Goal: Task Accomplishment & Management: Use online tool/utility

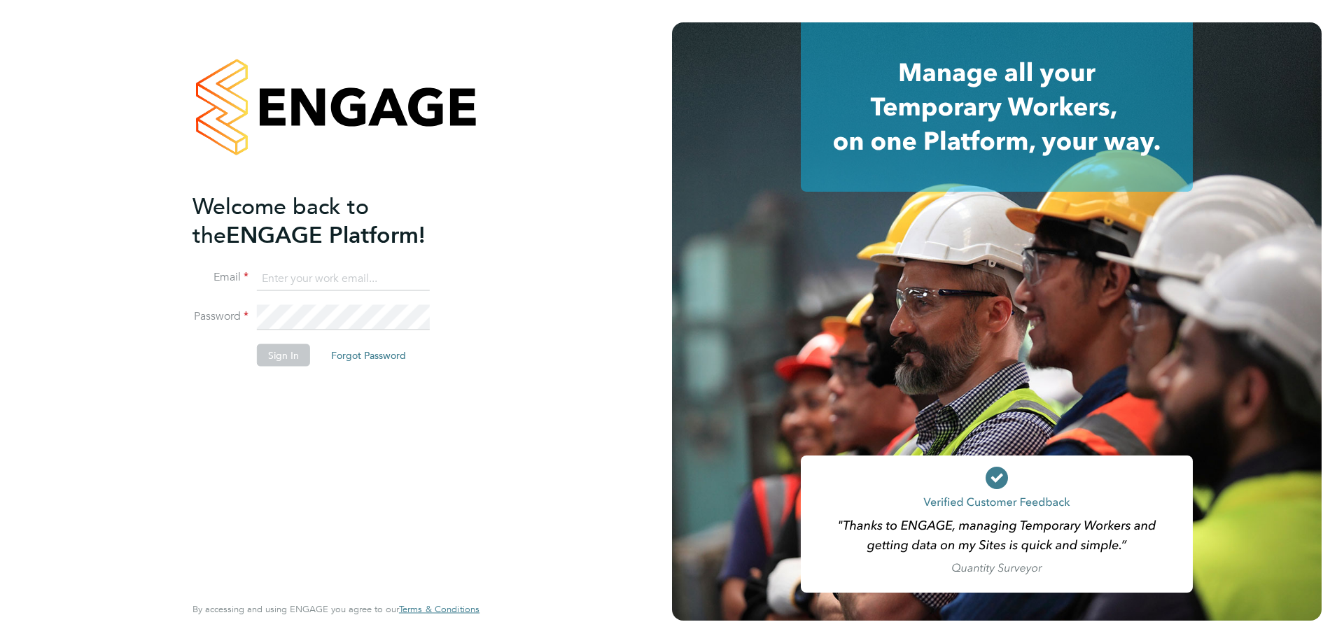
type input "[PERSON_NAME][EMAIL_ADDRESS][DOMAIN_NAME]"
click at [283, 344] on button "Sign In" at bounding box center [283, 355] width 53 height 22
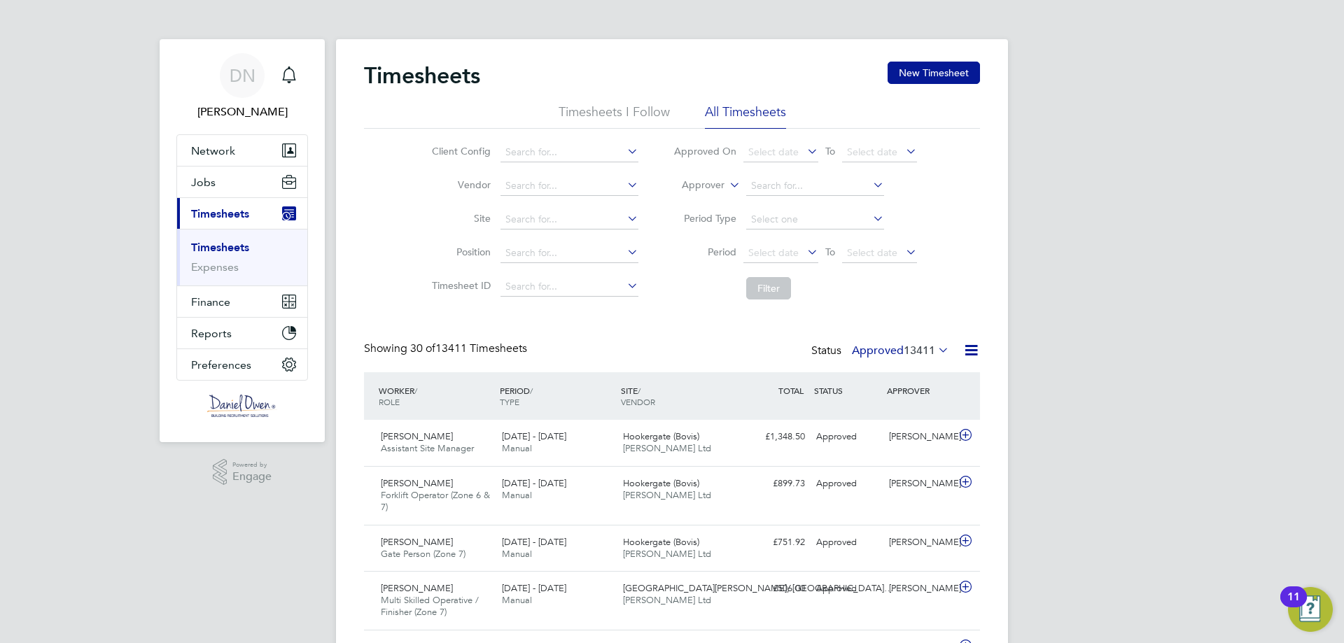
click at [932, 351] on span "13411" at bounding box center [919, 351] width 31 height 14
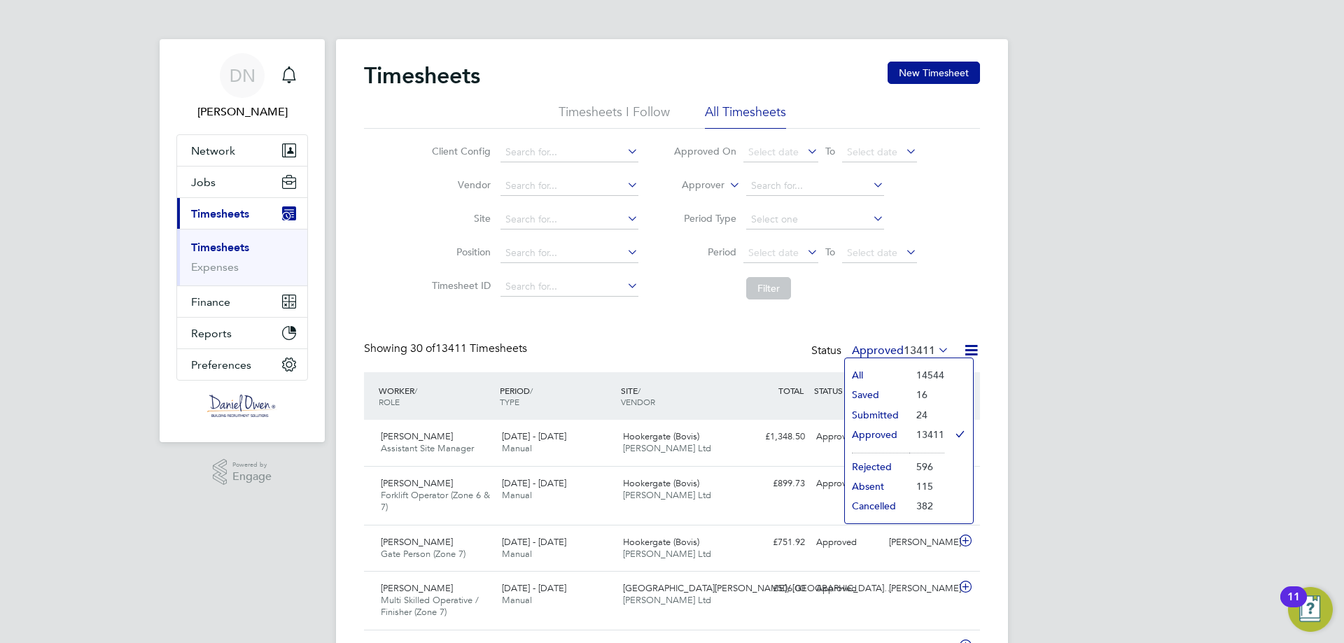
click at [916, 415] on li "24" at bounding box center [926, 415] width 35 height 20
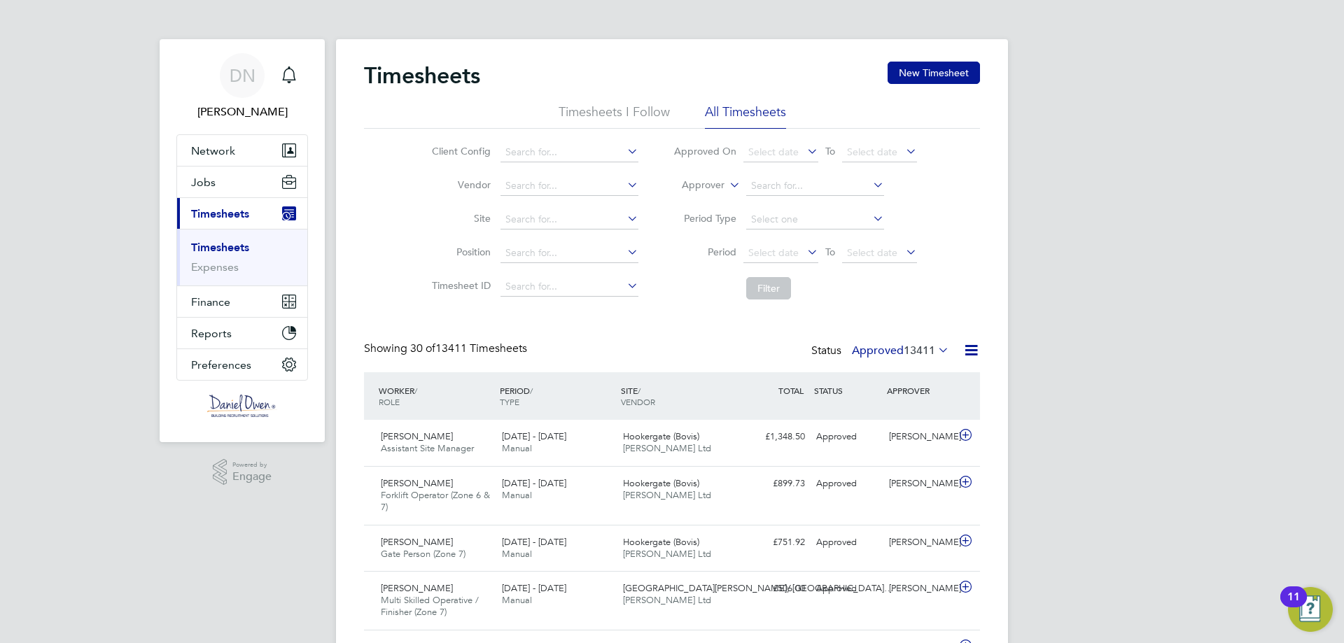
click at [931, 349] on span "13411" at bounding box center [919, 351] width 31 height 14
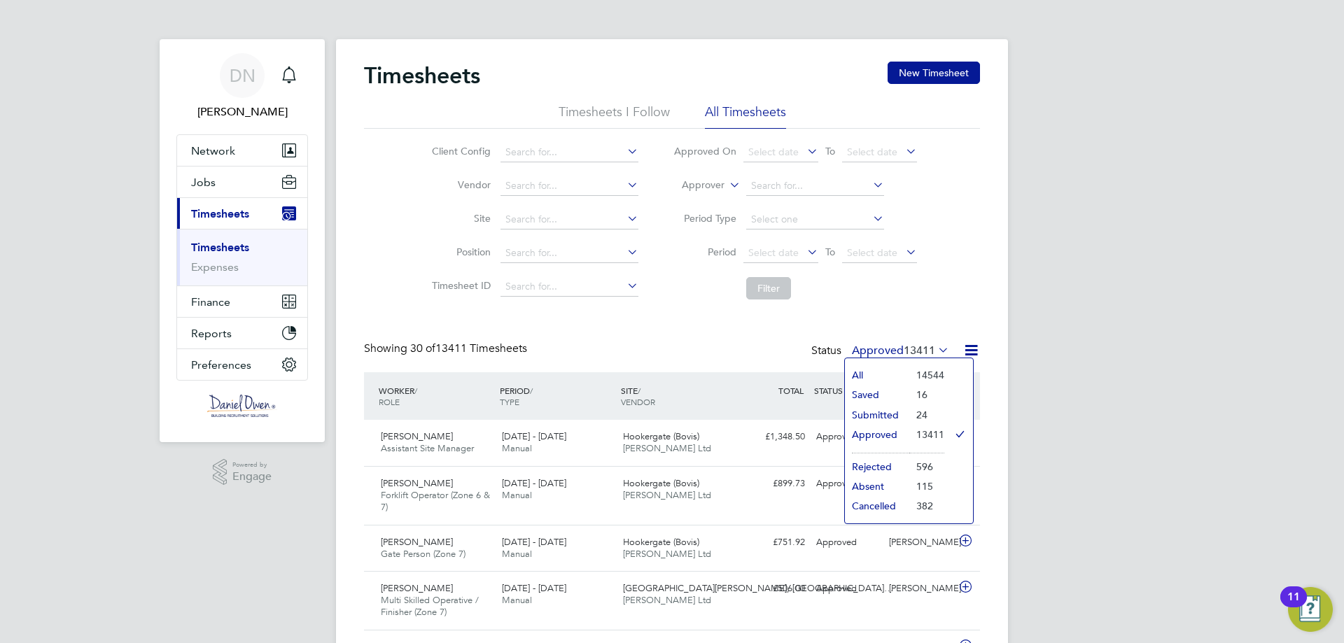
click at [924, 414] on li "24" at bounding box center [926, 415] width 35 height 20
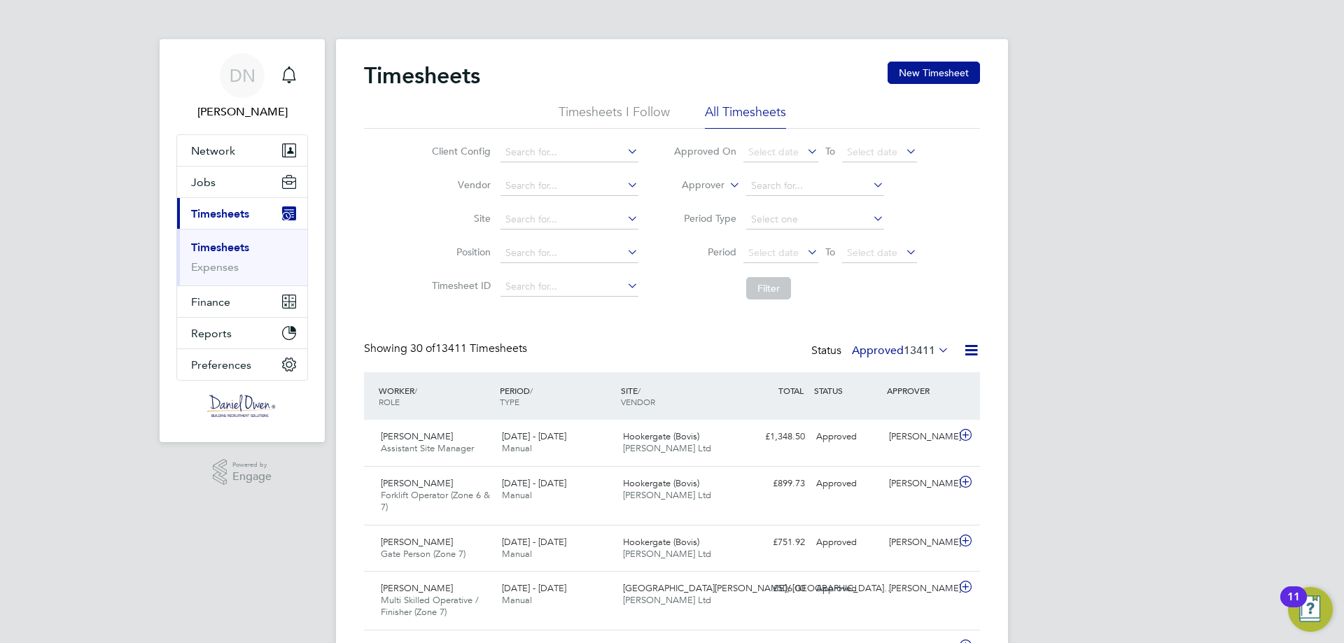
click at [876, 345] on label "Approved 13411" at bounding box center [900, 351] width 97 height 14
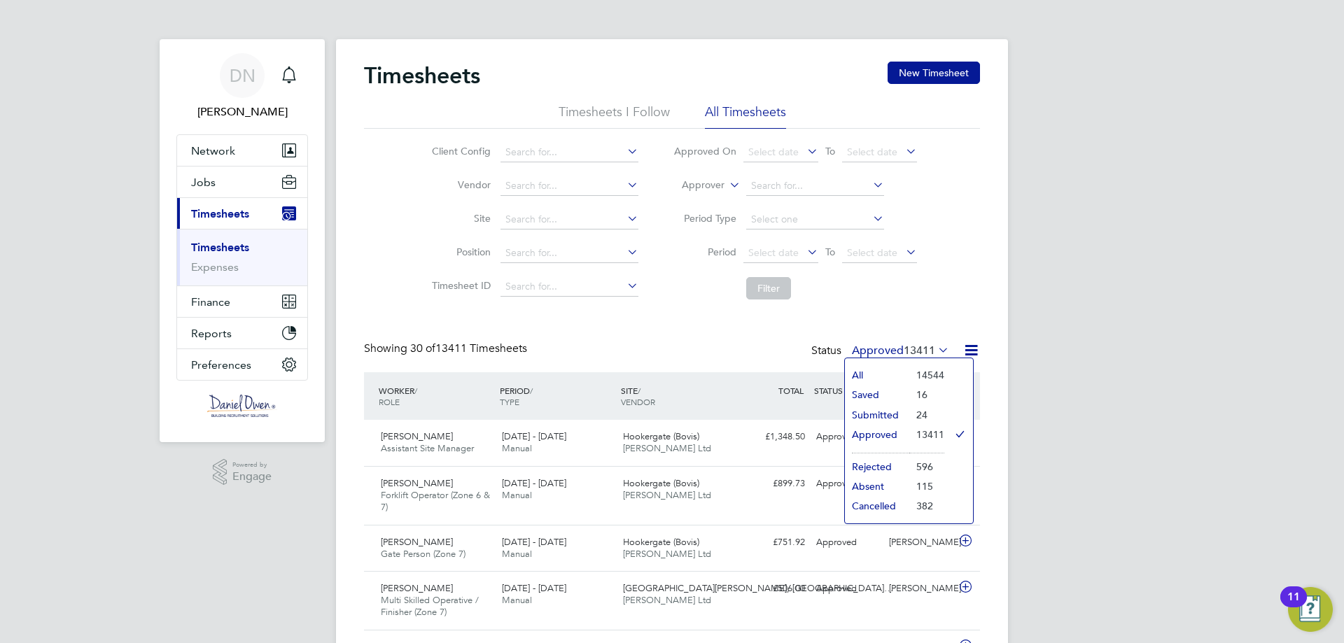
click at [885, 414] on li "Submitted" at bounding box center [877, 415] width 64 height 20
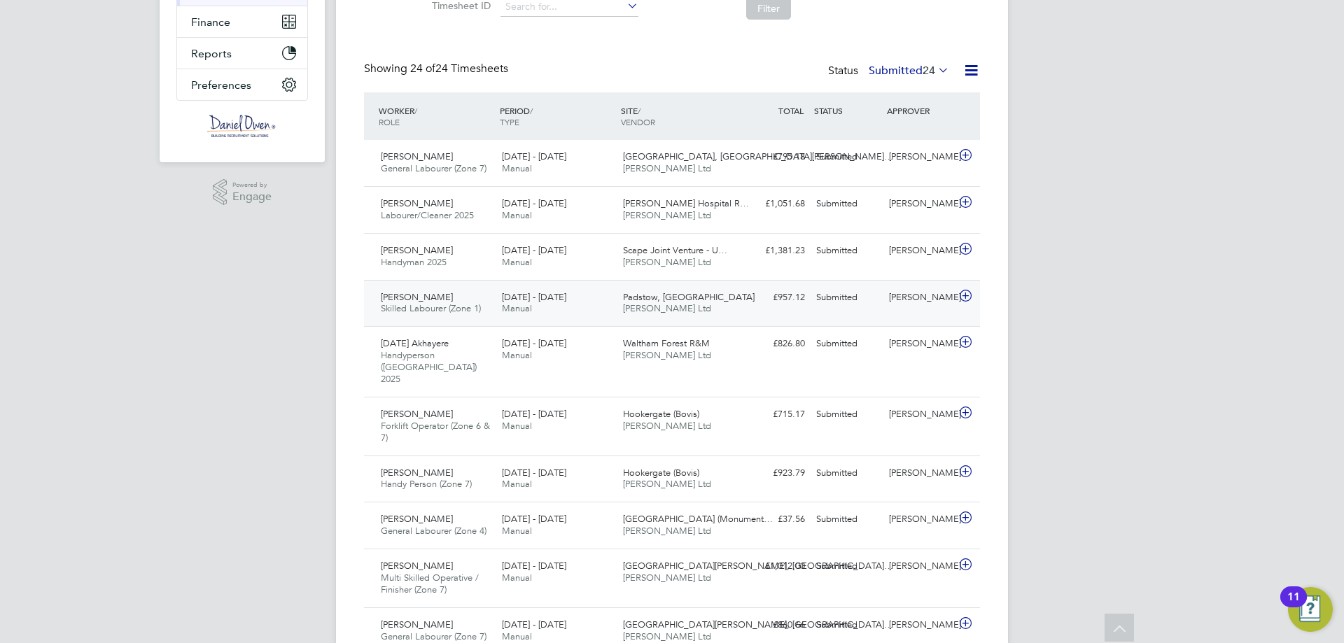
click at [507, 304] on span "Manual" at bounding box center [517, 308] width 30 height 12
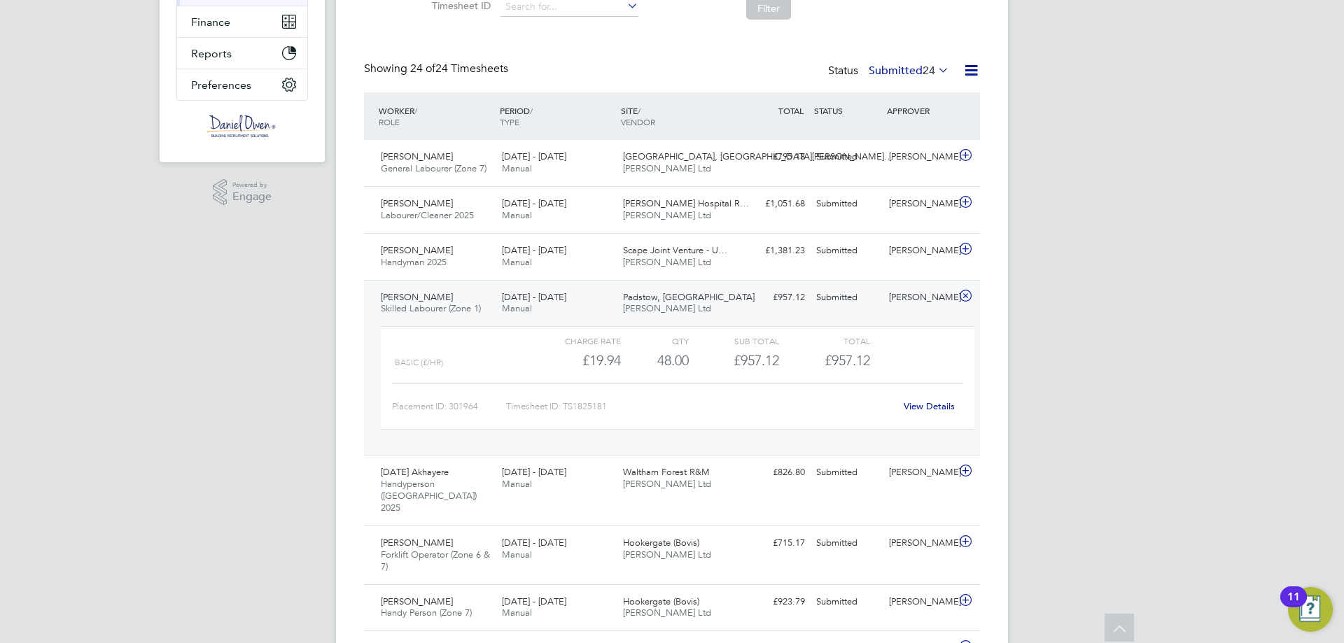
click at [930, 405] on link "View Details" at bounding box center [929, 406] width 51 height 12
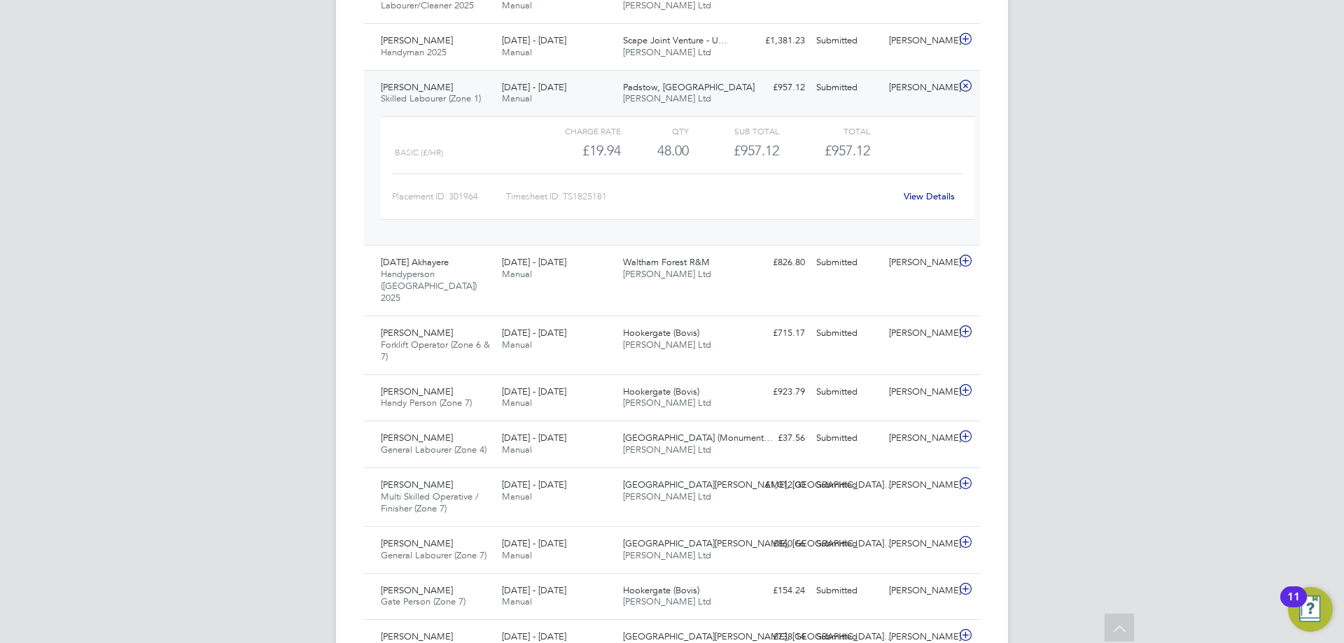
scroll to position [140, 0]
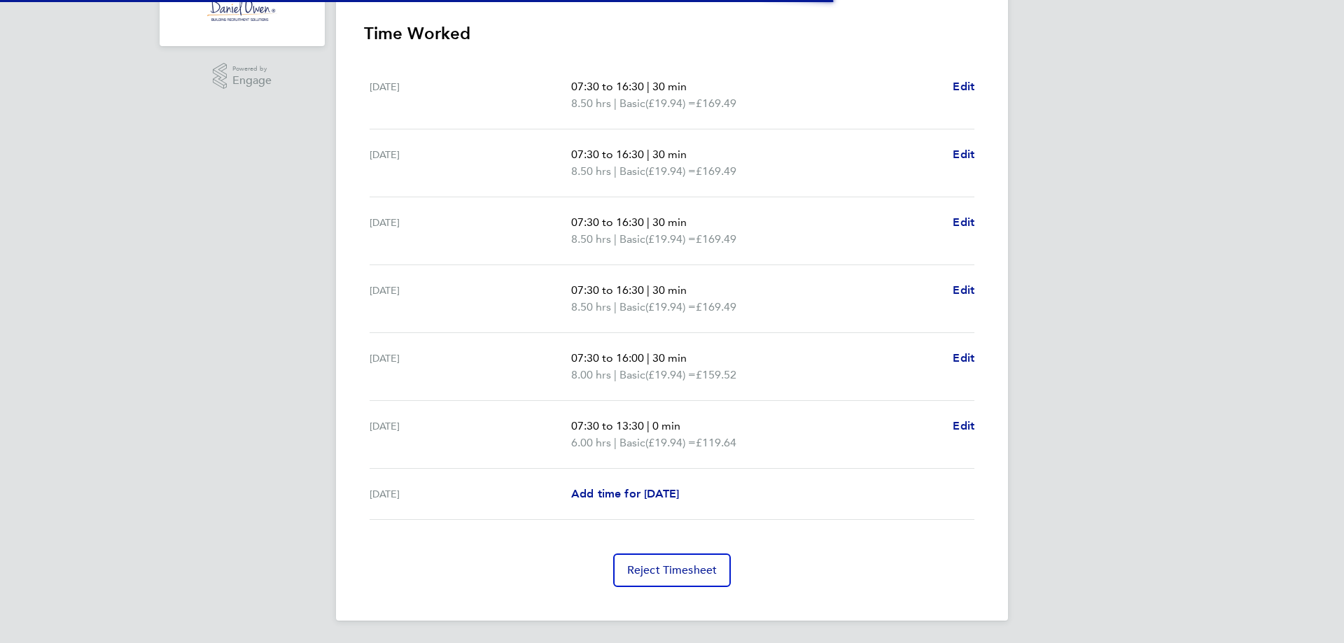
scroll to position [396, 0]
